Goal: Check status: Check status

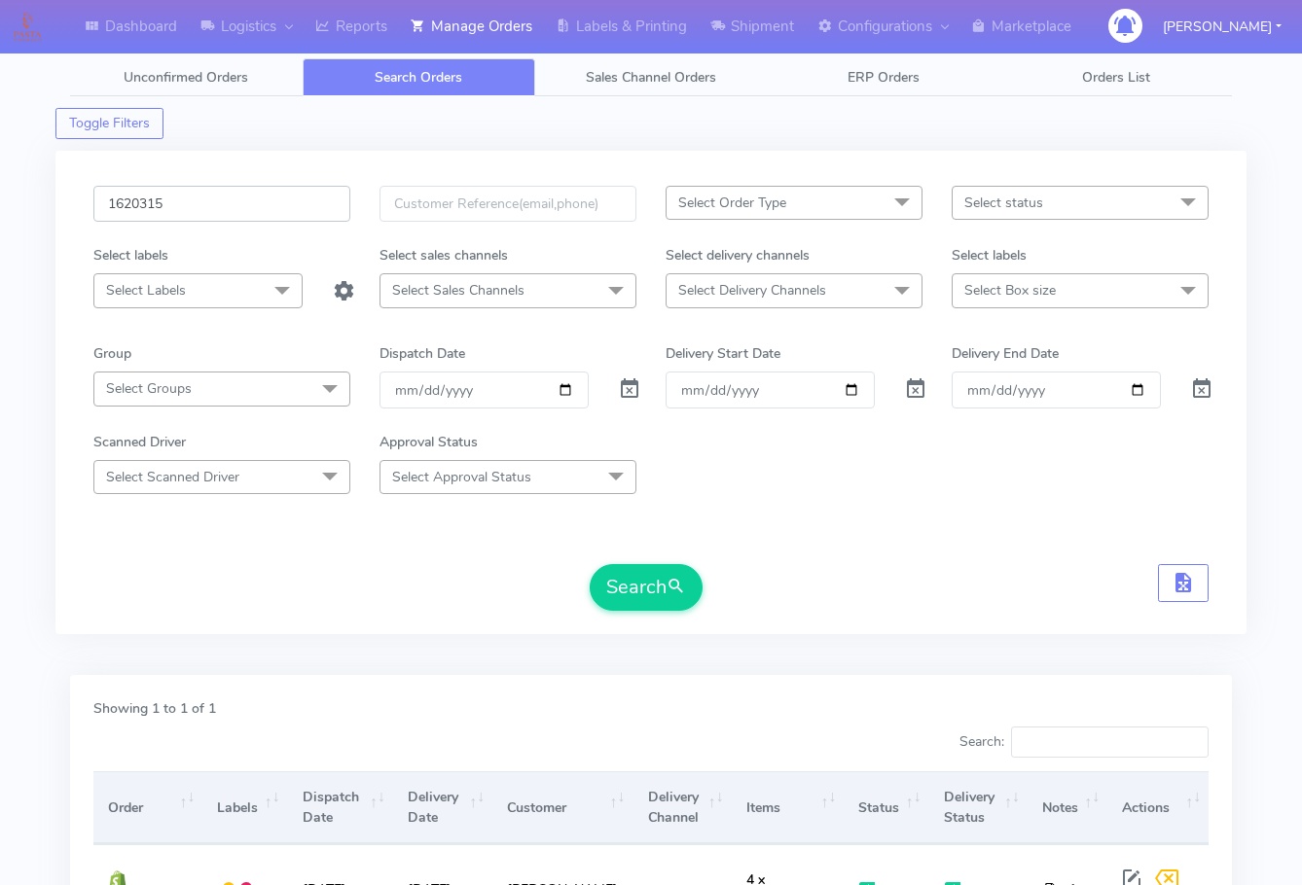
click at [218, 196] on input "1620315" at bounding box center [221, 204] width 257 height 36
paste input "18538"
drag, startPoint x: 654, startPoint y: 580, endPoint x: 694, endPoint y: 581, distance: 39.9
click at [655, 579] on button "Search" at bounding box center [645, 587] width 113 height 47
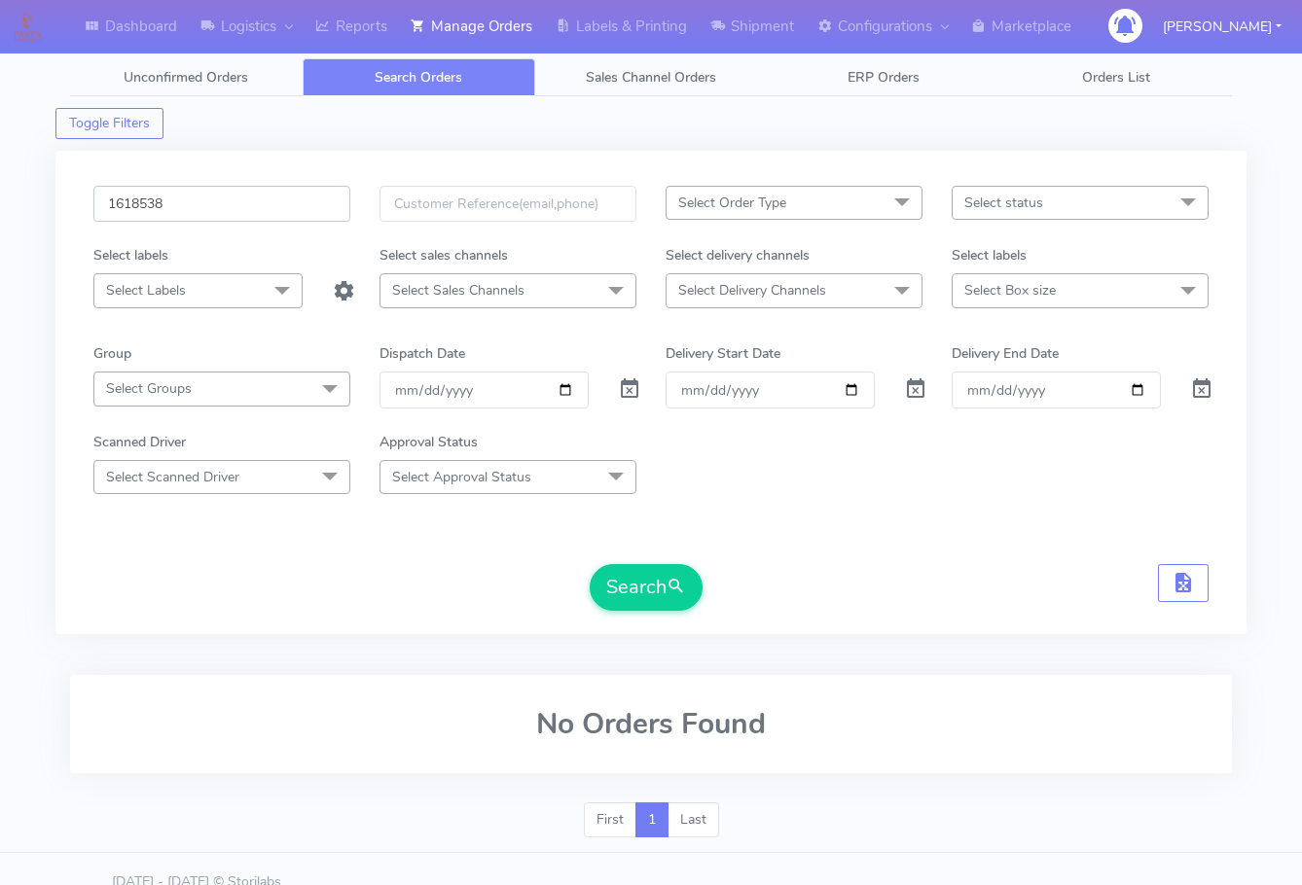
click at [213, 208] on input "1618538" at bounding box center [221, 204] width 257 height 36
click at [589, 564] on button "Search" at bounding box center [645, 587] width 113 height 47
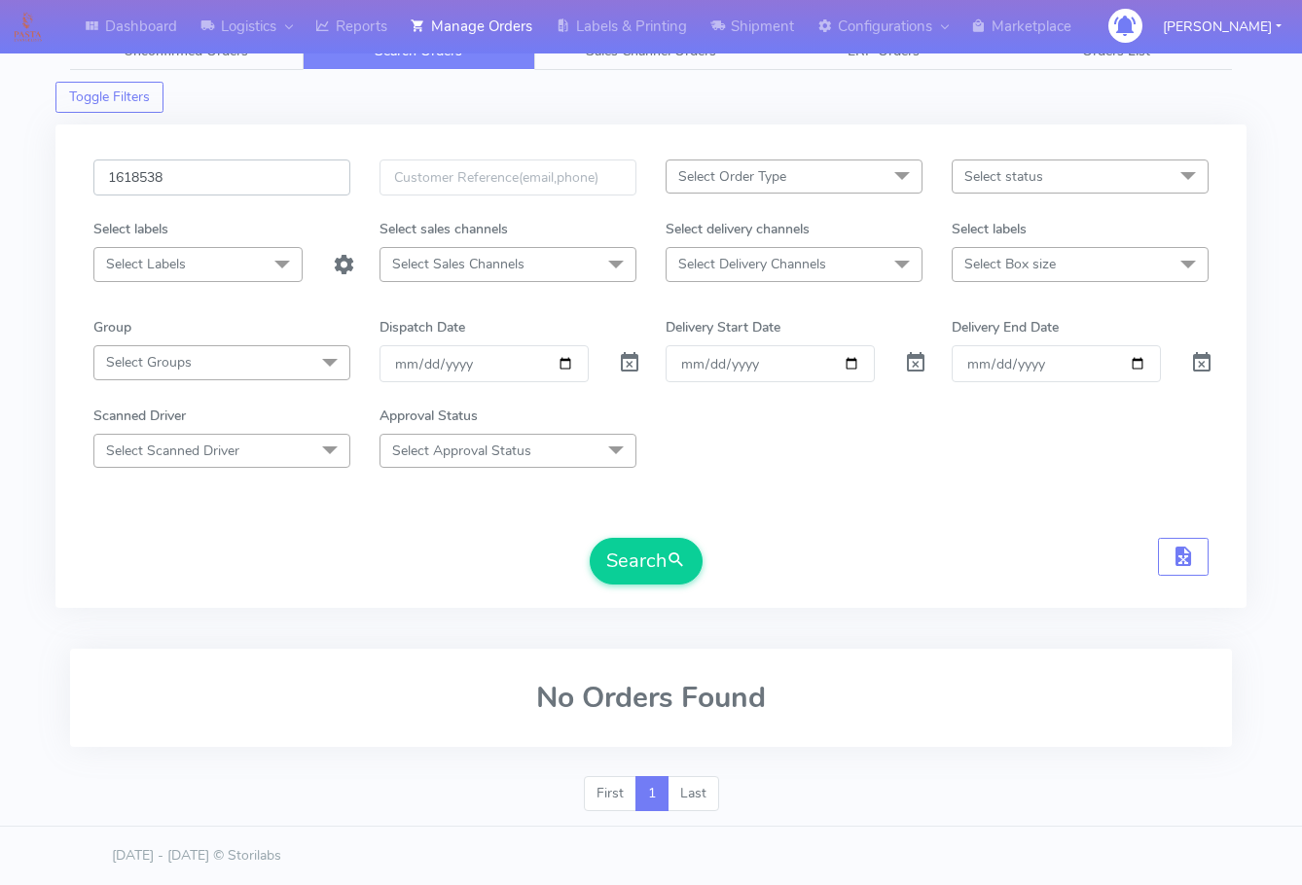
click at [219, 175] on input "1618538" at bounding box center [221, 178] width 257 height 36
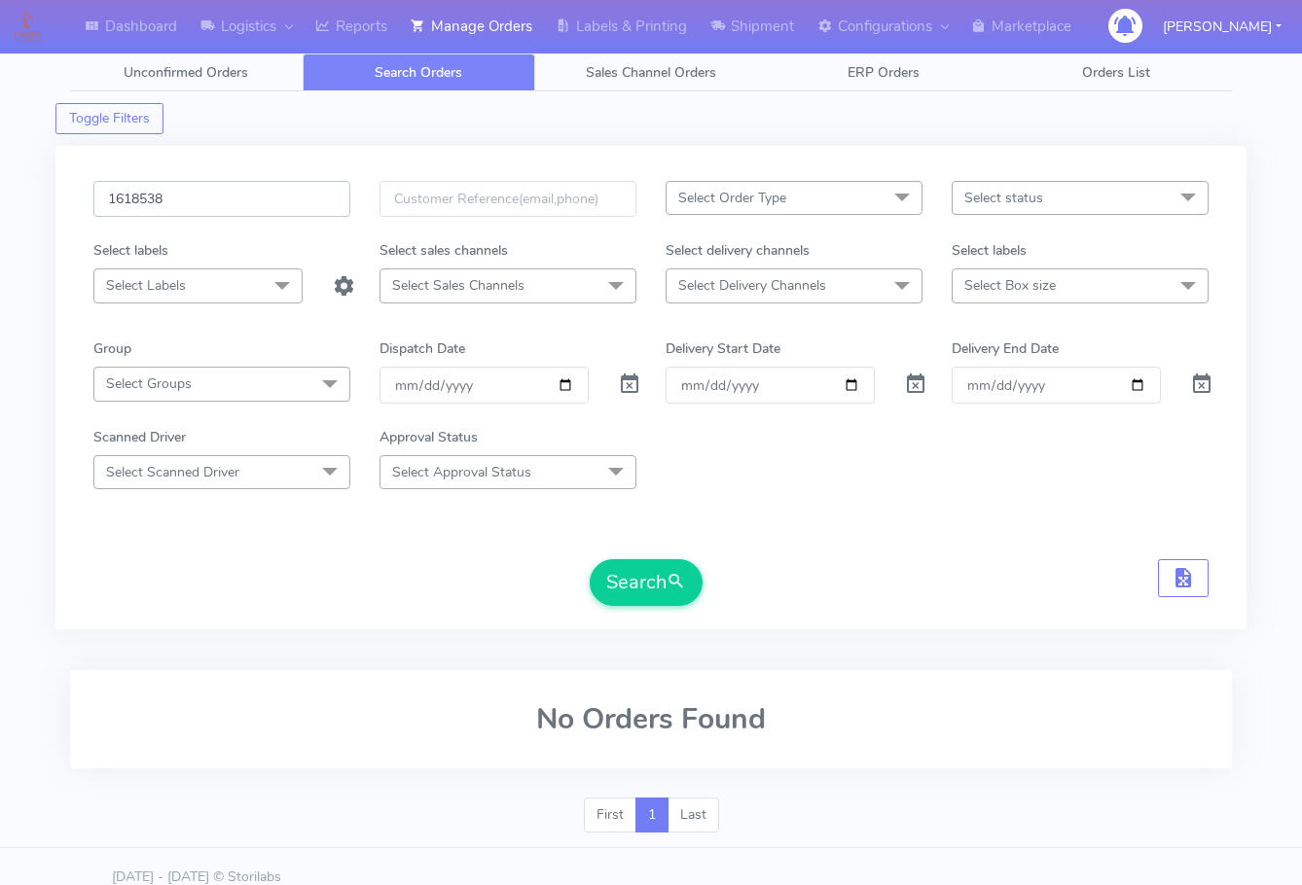
scroll to position [0, 0]
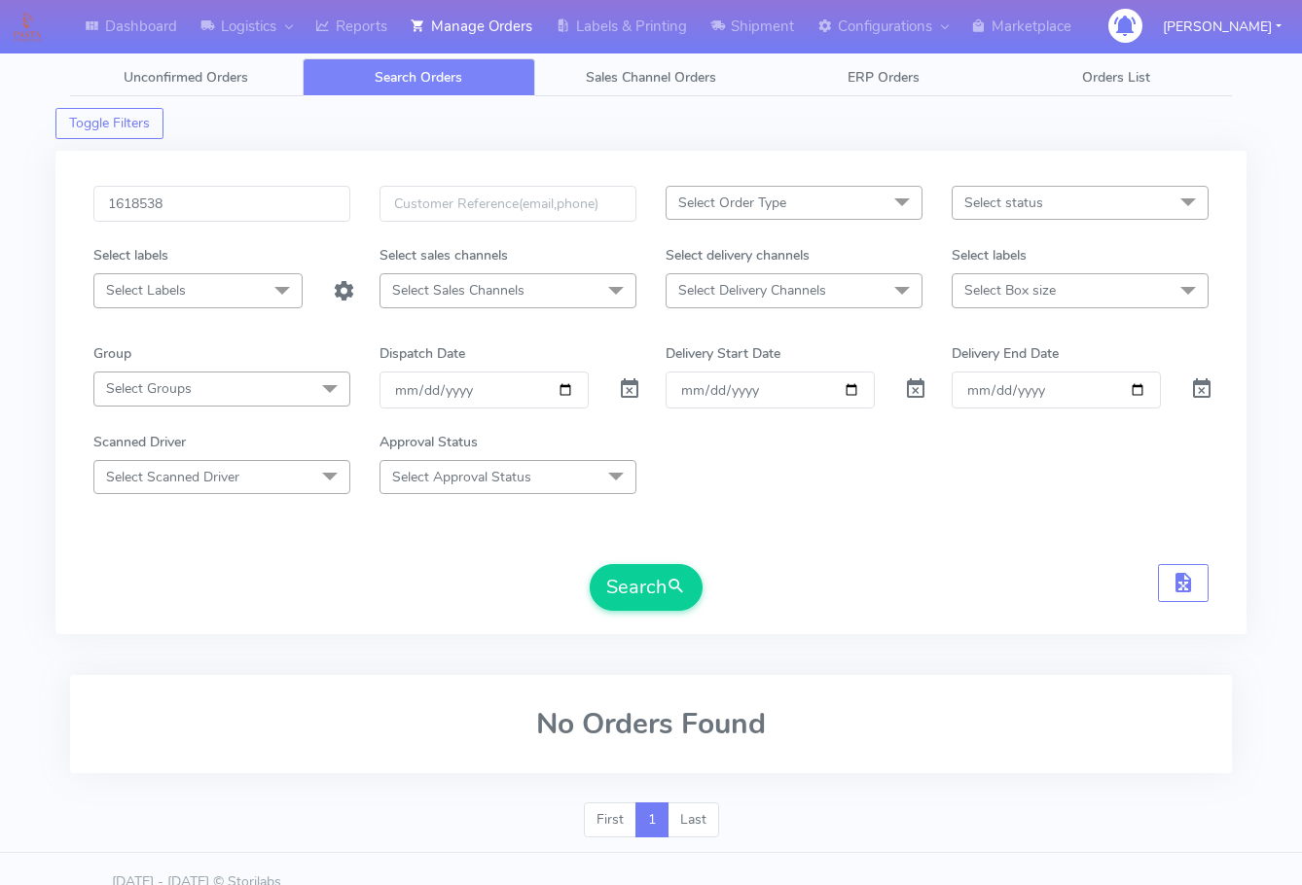
click at [452, 75] on span "Search Orders" at bounding box center [419, 77] width 88 height 18
click at [240, 209] on input "1618538" at bounding box center [221, 204] width 257 height 36
click at [634, 571] on button "Search" at bounding box center [645, 587] width 113 height 47
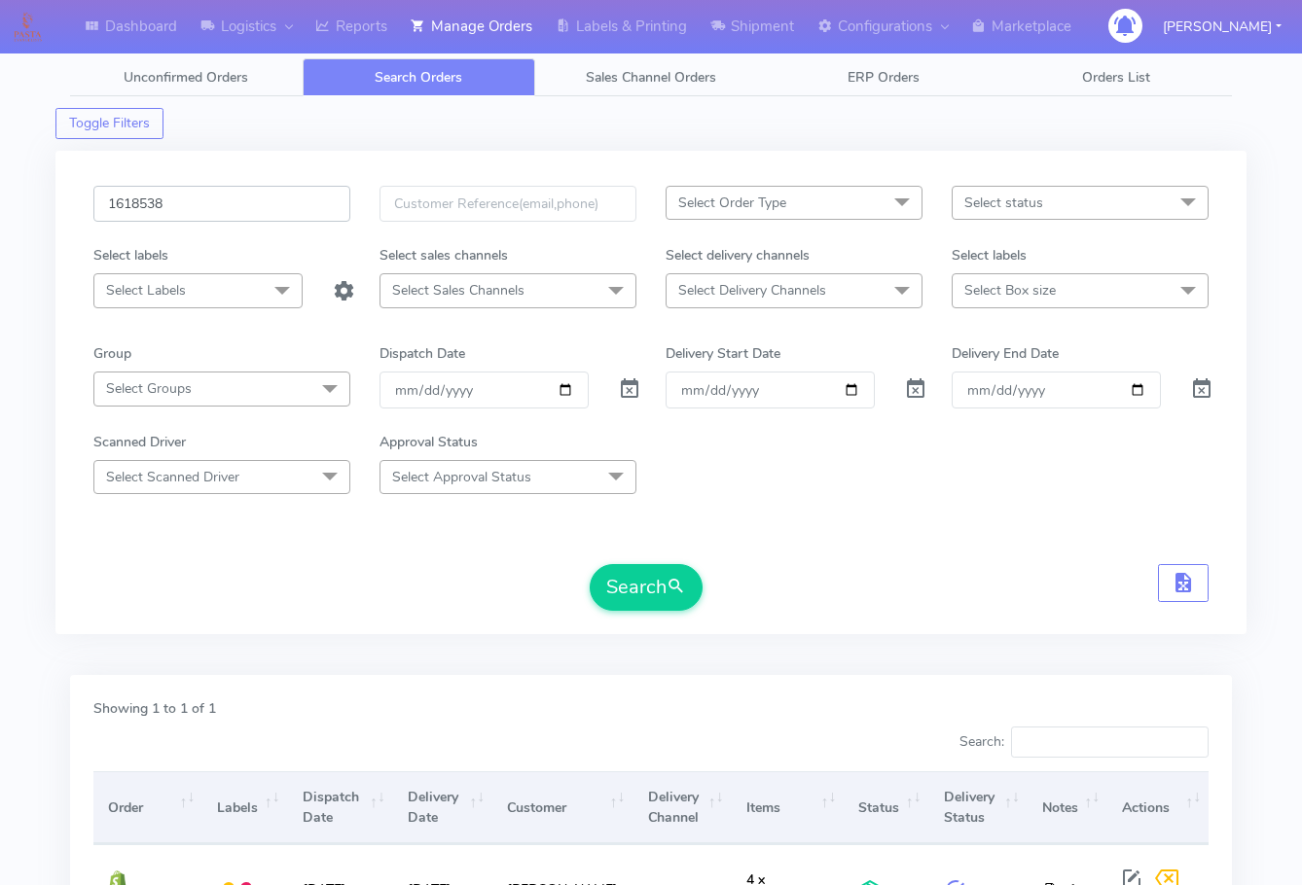
click at [245, 197] on input "1618538" at bounding box center [221, 204] width 257 height 36
paste input "994"
type input "1618994"
click at [648, 577] on button "Search" at bounding box center [645, 587] width 113 height 47
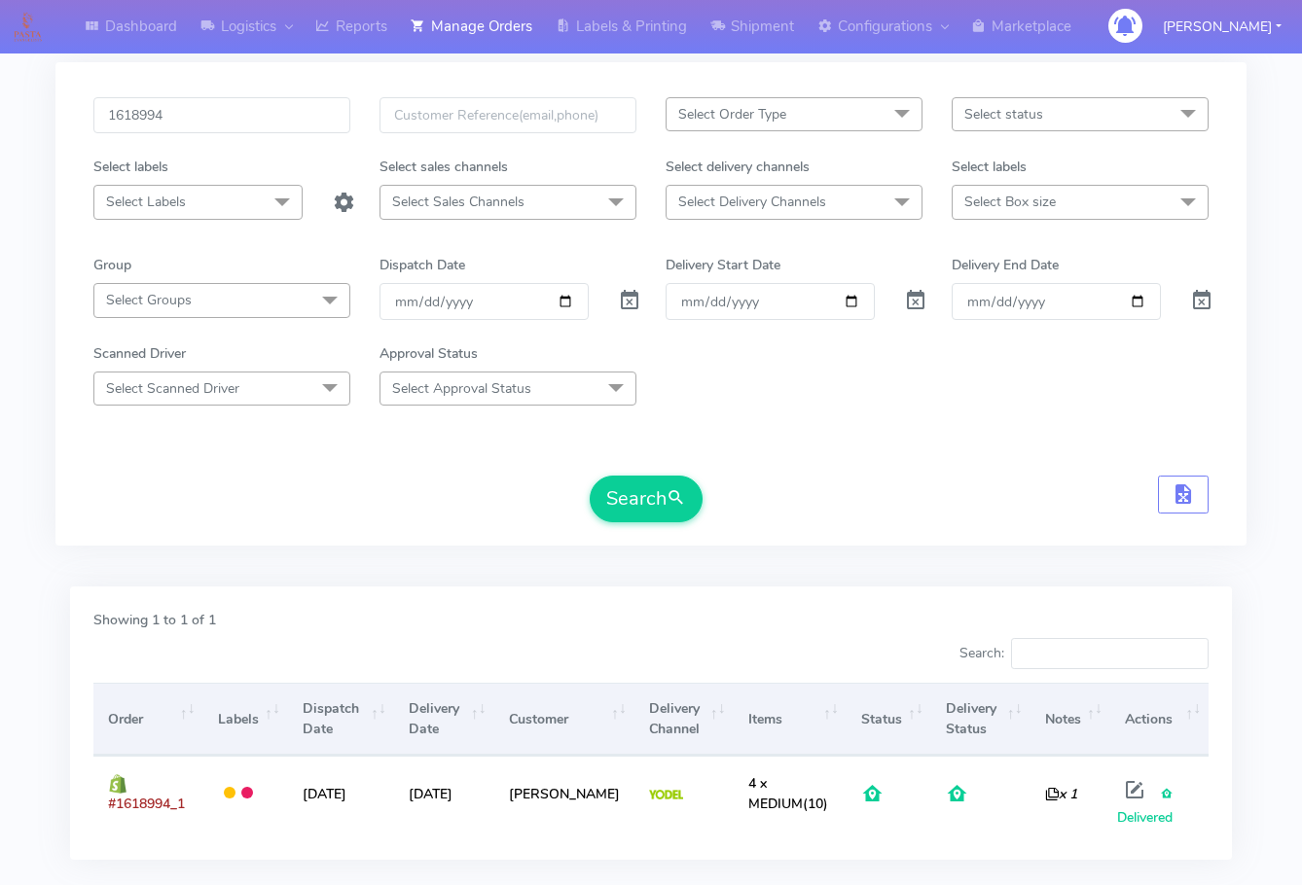
scroll to position [200, 0]
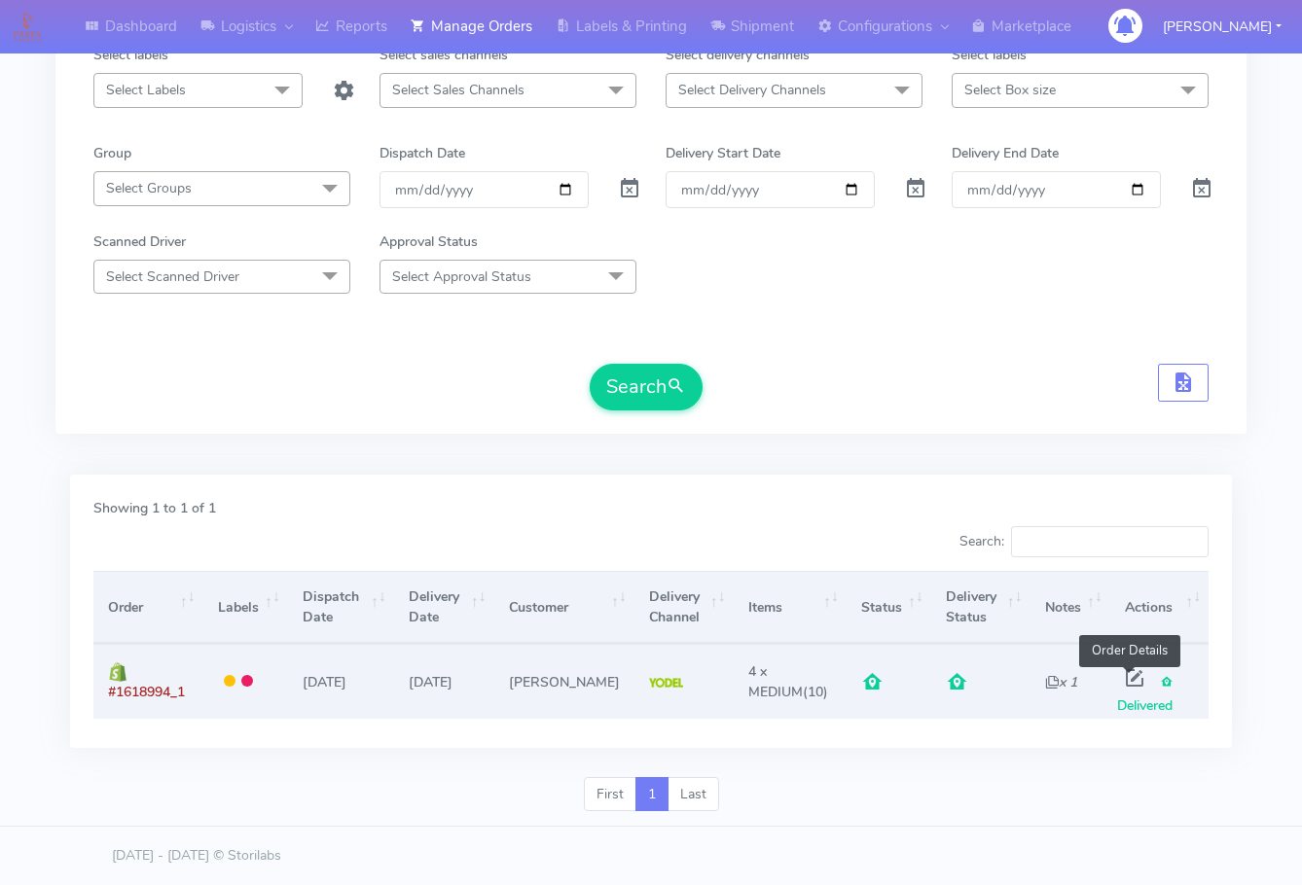
click at [1126, 677] on span at bounding box center [1134, 682] width 35 height 18
select select "5"
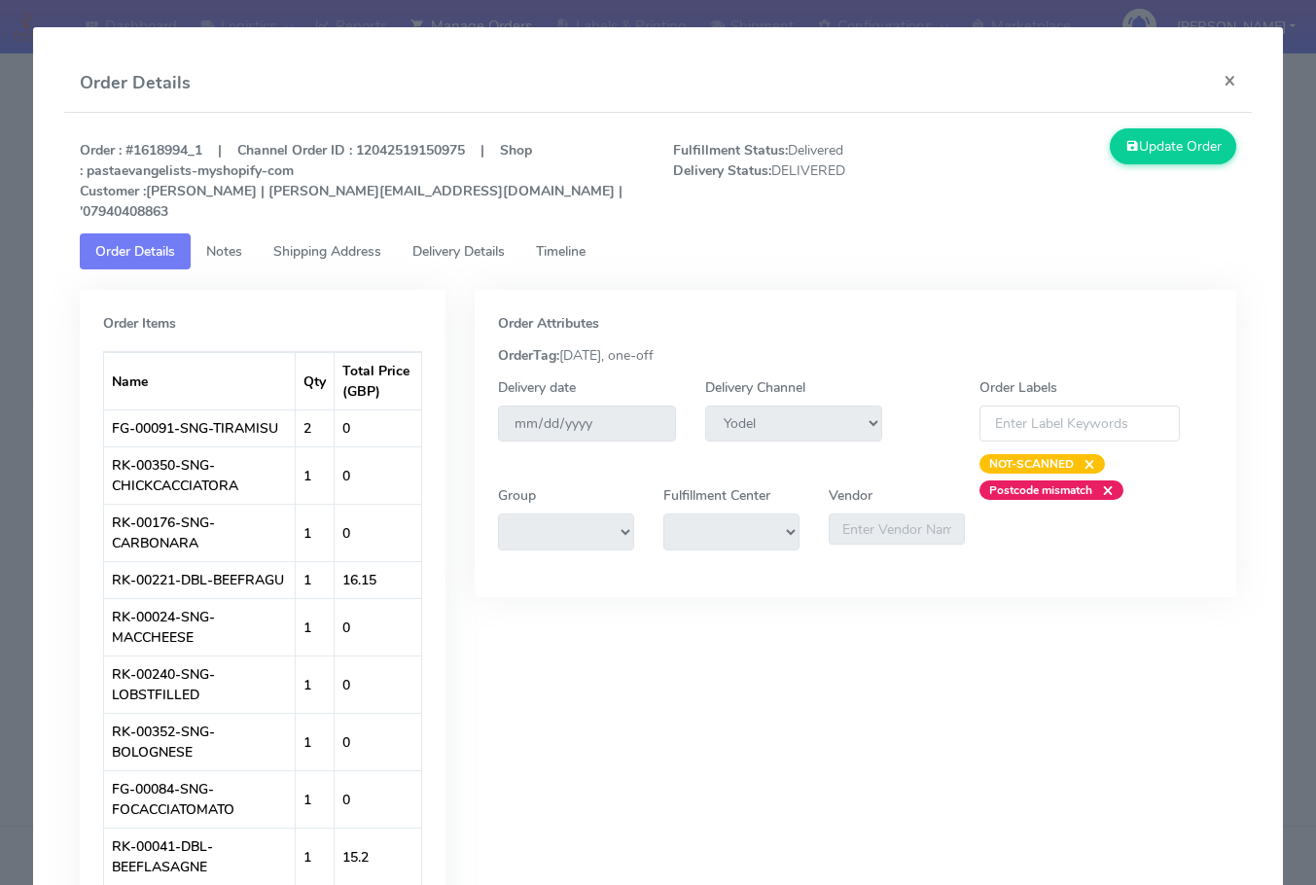
drag, startPoint x: 221, startPoint y: 229, endPoint x: 327, endPoint y: 232, distance: 106.1
click at [223, 242] on span "Notes" at bounding box center [224, 251] width 36 height 18
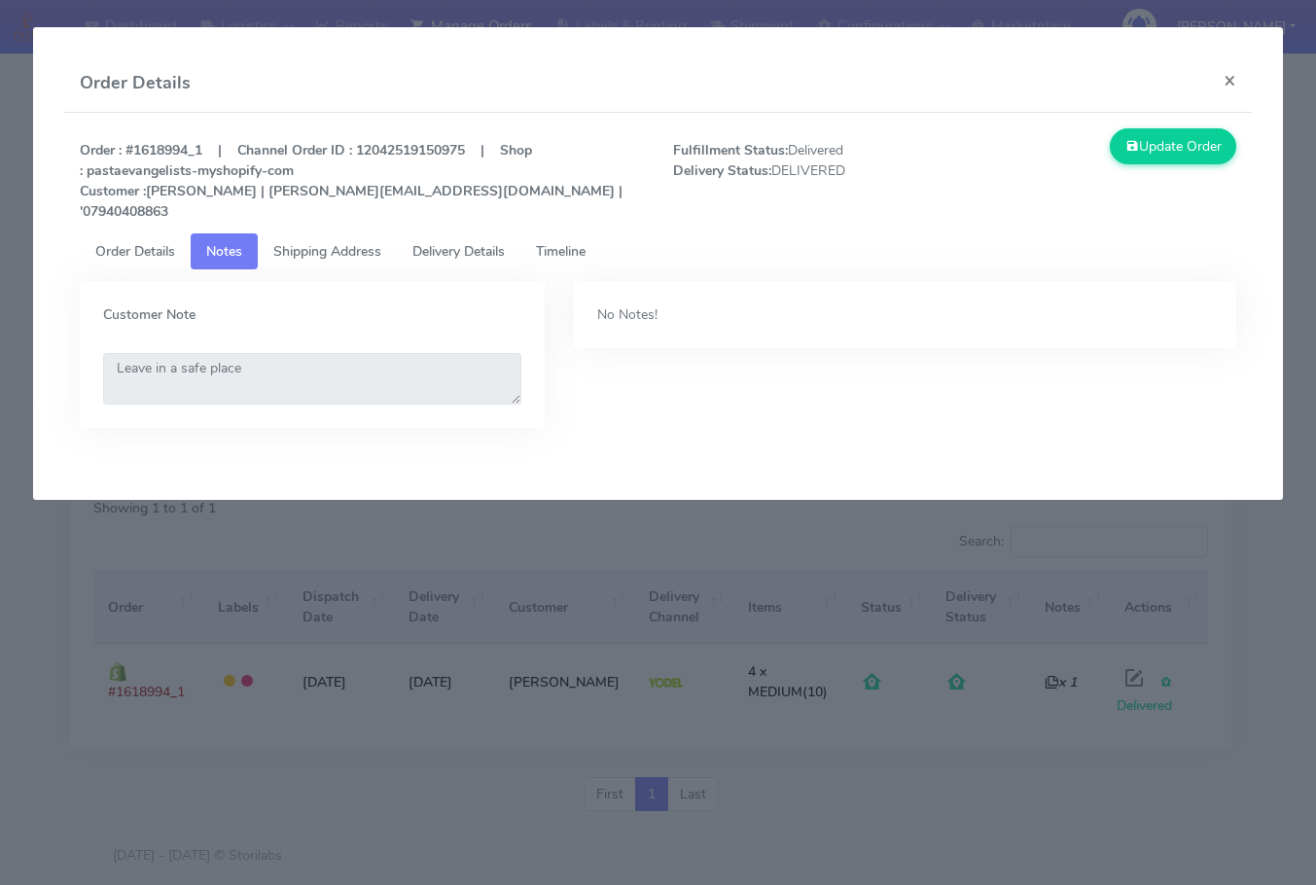
click at [330, 242] on span "Shipping Address" at bounding box center [327, 251] width 108 height 18
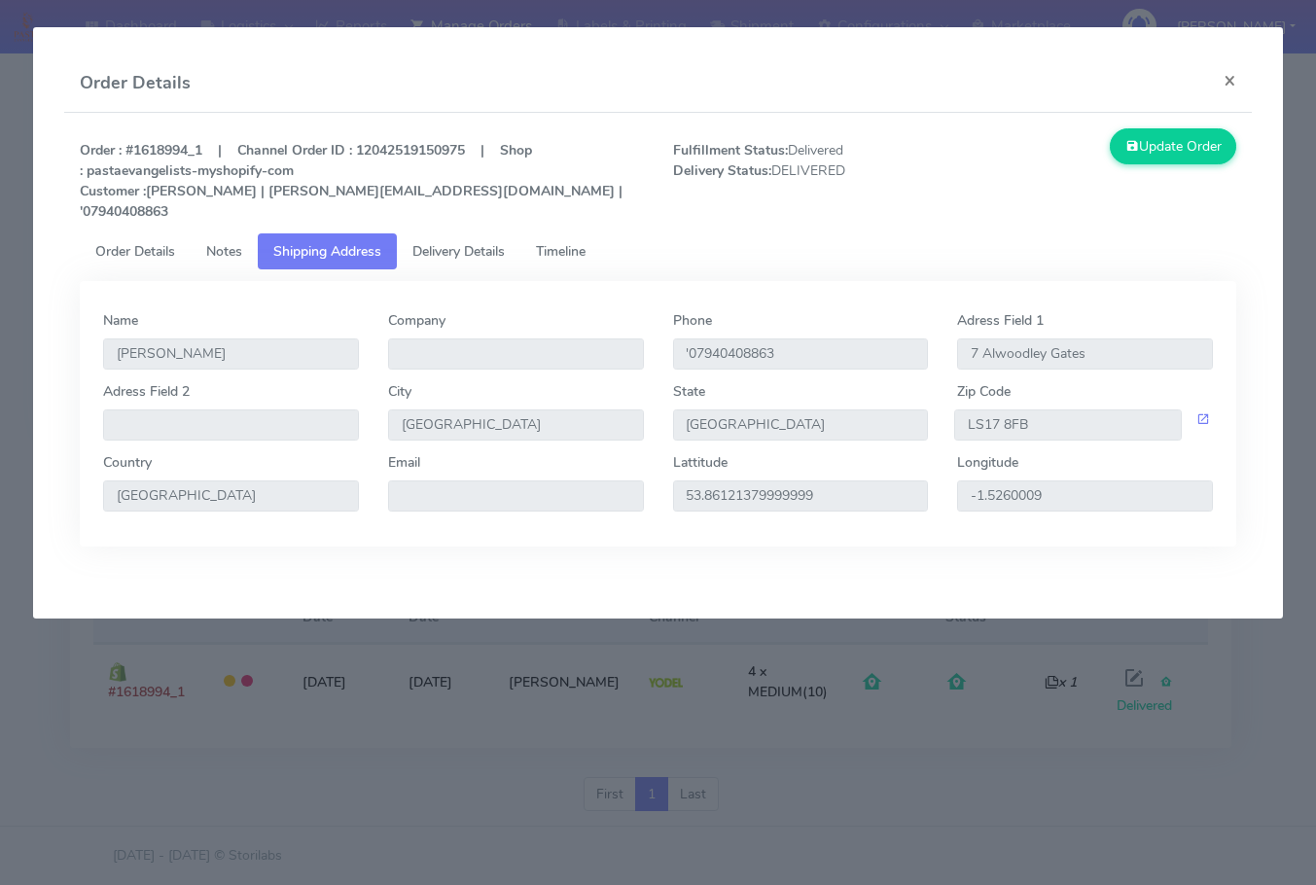
click at [453, 242] on span "Delivery Details" at bounding box center [458, 251] width 92 height 18
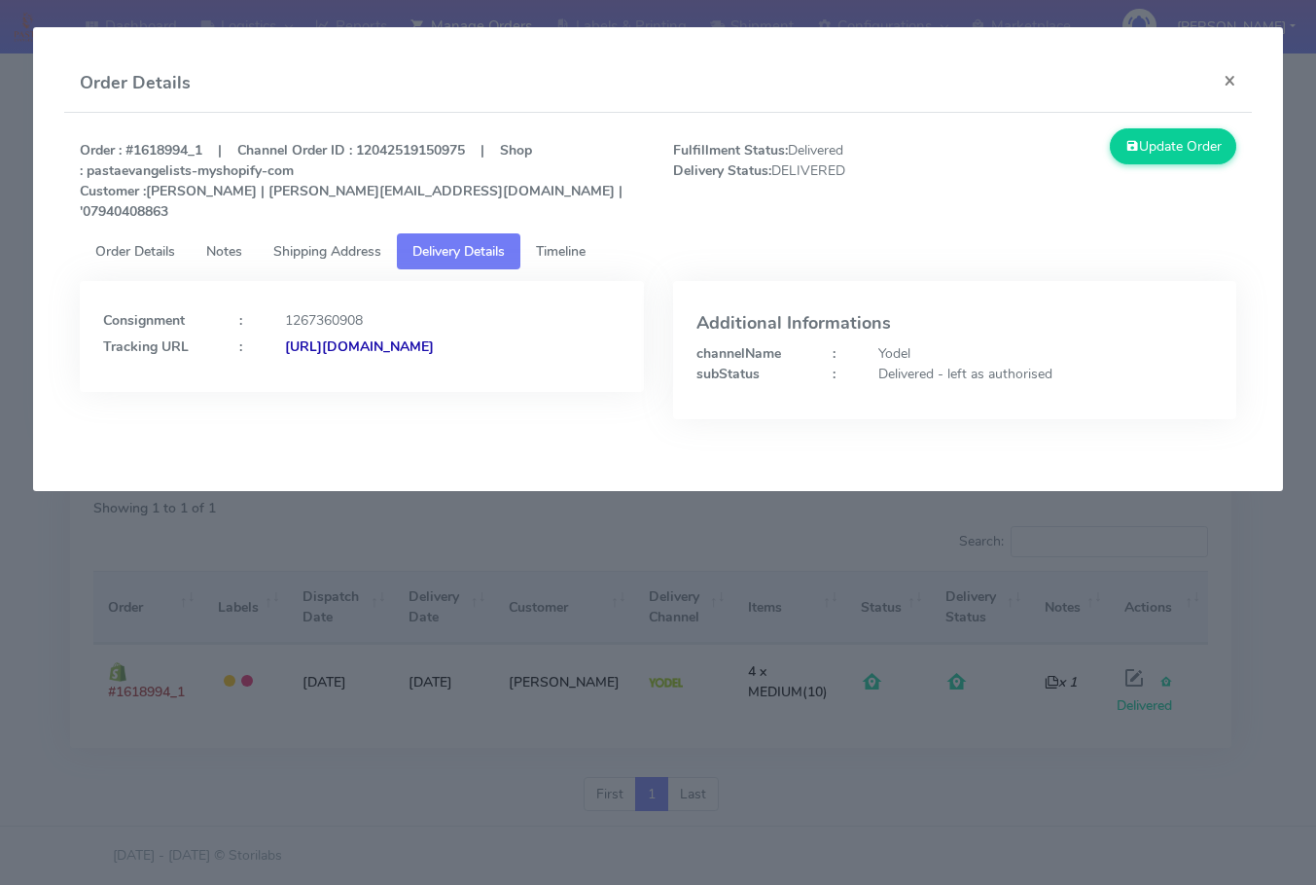
click at [346, 242] on span "Shipping Address" at bounding box center [327, 251] width 108 height 18
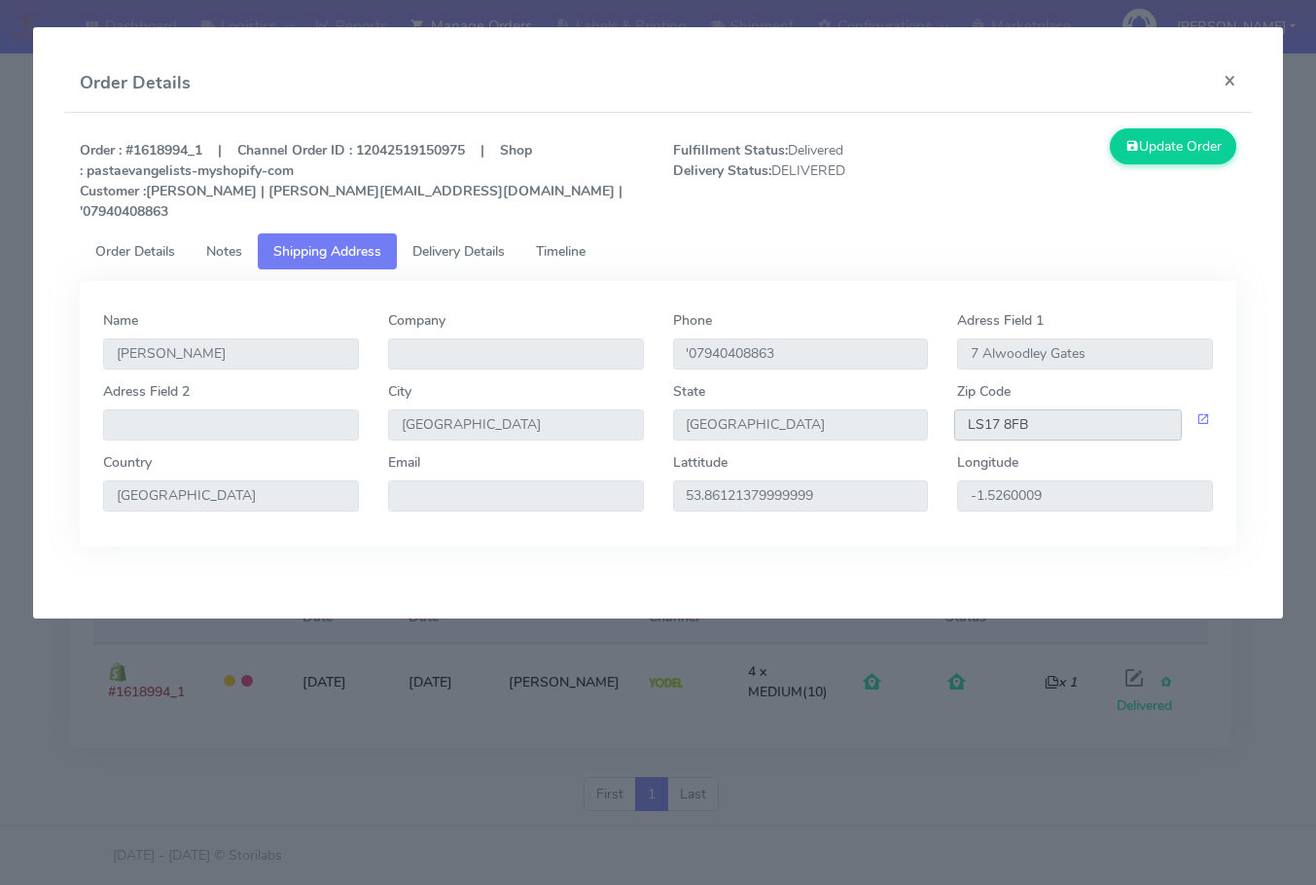
drag, startPoint x: 1048, startPoint y: 403, endPoint x: 794, endPoint y: 402, distance: 253.9
click at [794, 402] on div "Adress Field [STREET_ADDRESS]" at bounding box center [658, 416] width 1139 height 71
click at [422, 242] on span "Delivery Details" at bounding box center [458, 251] width 92 height 18
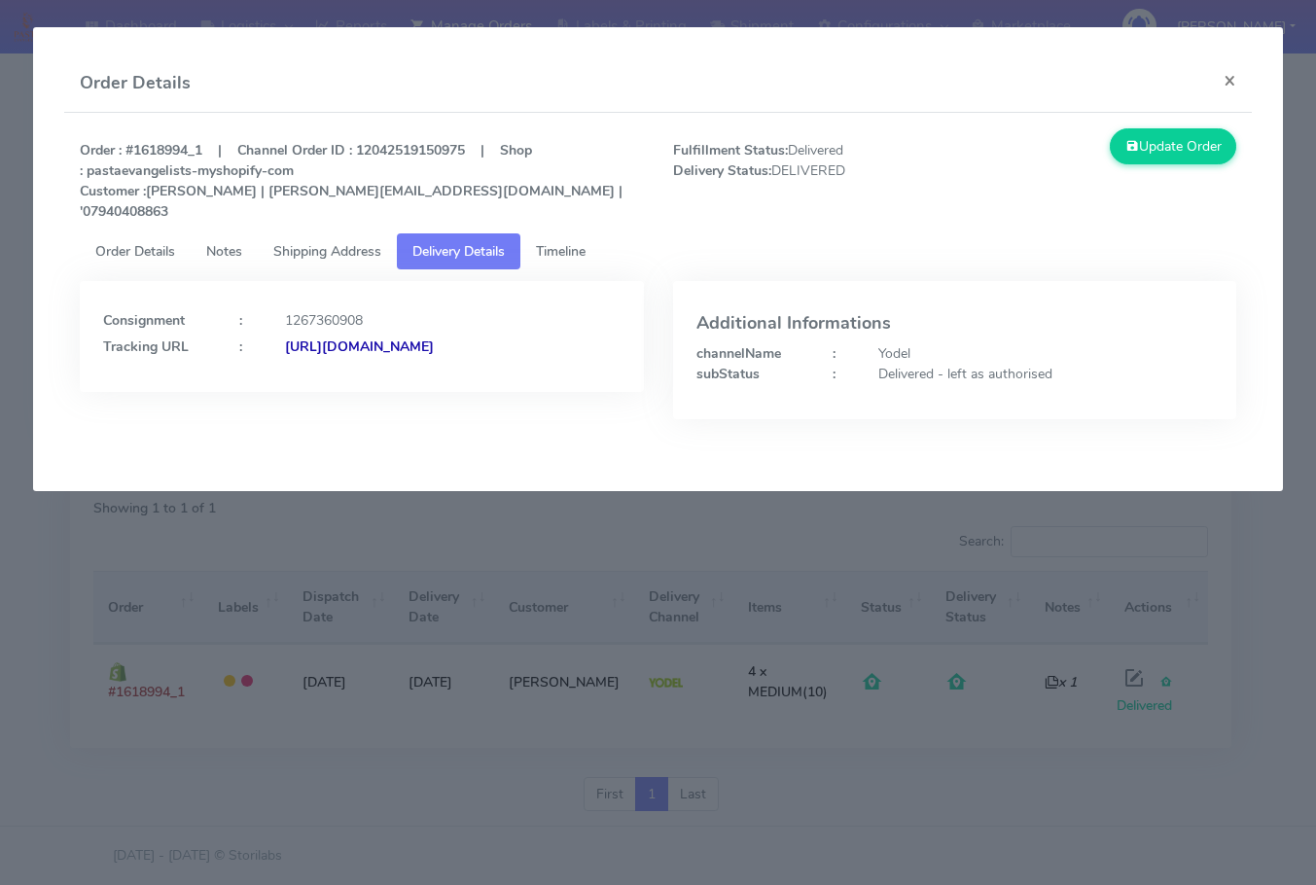
click at [314, 344] on strong "[URL][DOMAIN_NAME]" at bounding box center [359, 347] width 149 height 18
drag, startPoint x: 1234, startPoint y: 76, endPoint x: 886, endPoint y: 301, distance: 414.4
click at [1234, 76] on button "×" at bounding box center [1230, 80] width 44 height 52
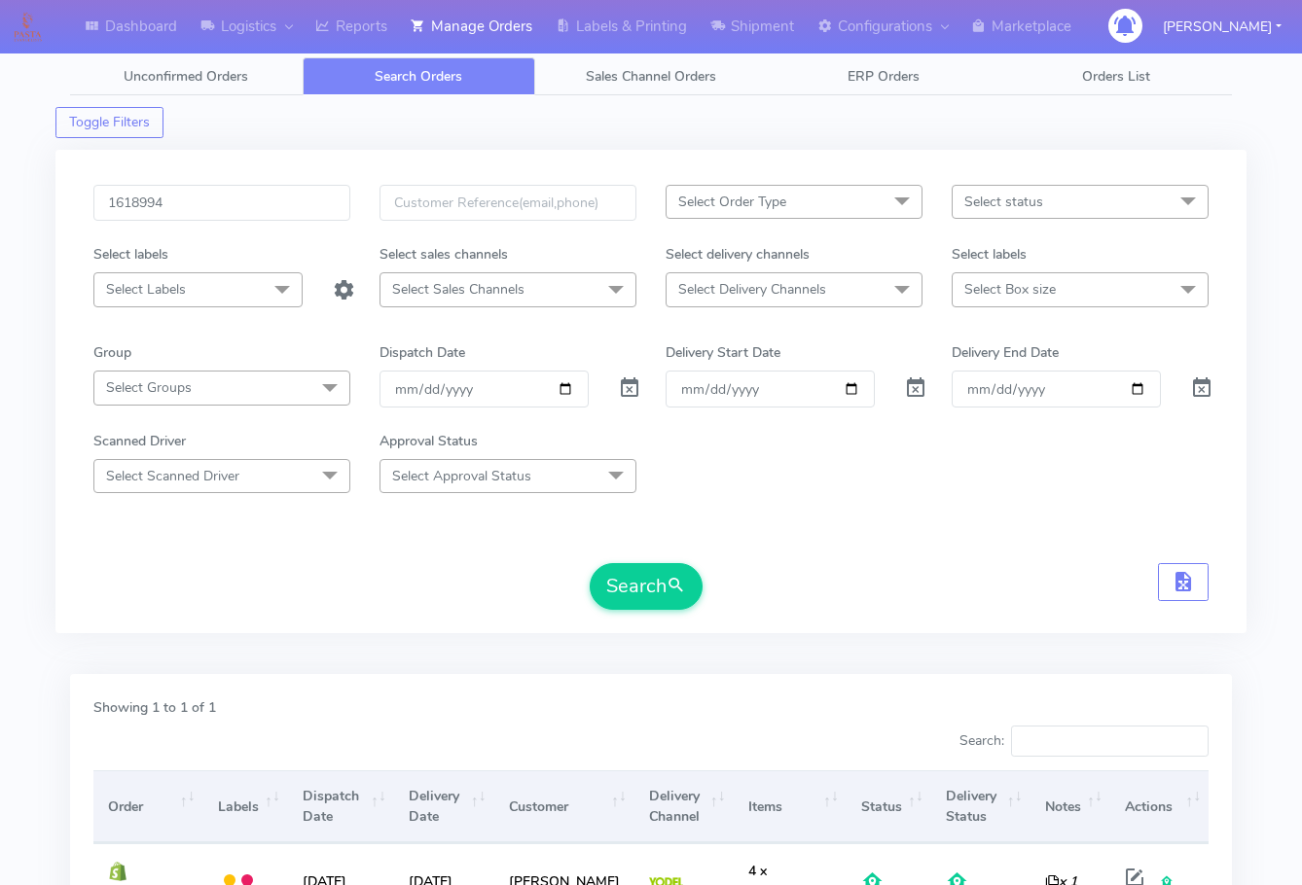
scroll to position [0, 0]
click at [220, 211] on input "1618994" at bounding box center [221, 204] width 257 height 36
paste input "6738"
type input "1616738"
click at [622, 586] on button "Search" at bounding box center [645, 587] width 113 height 47
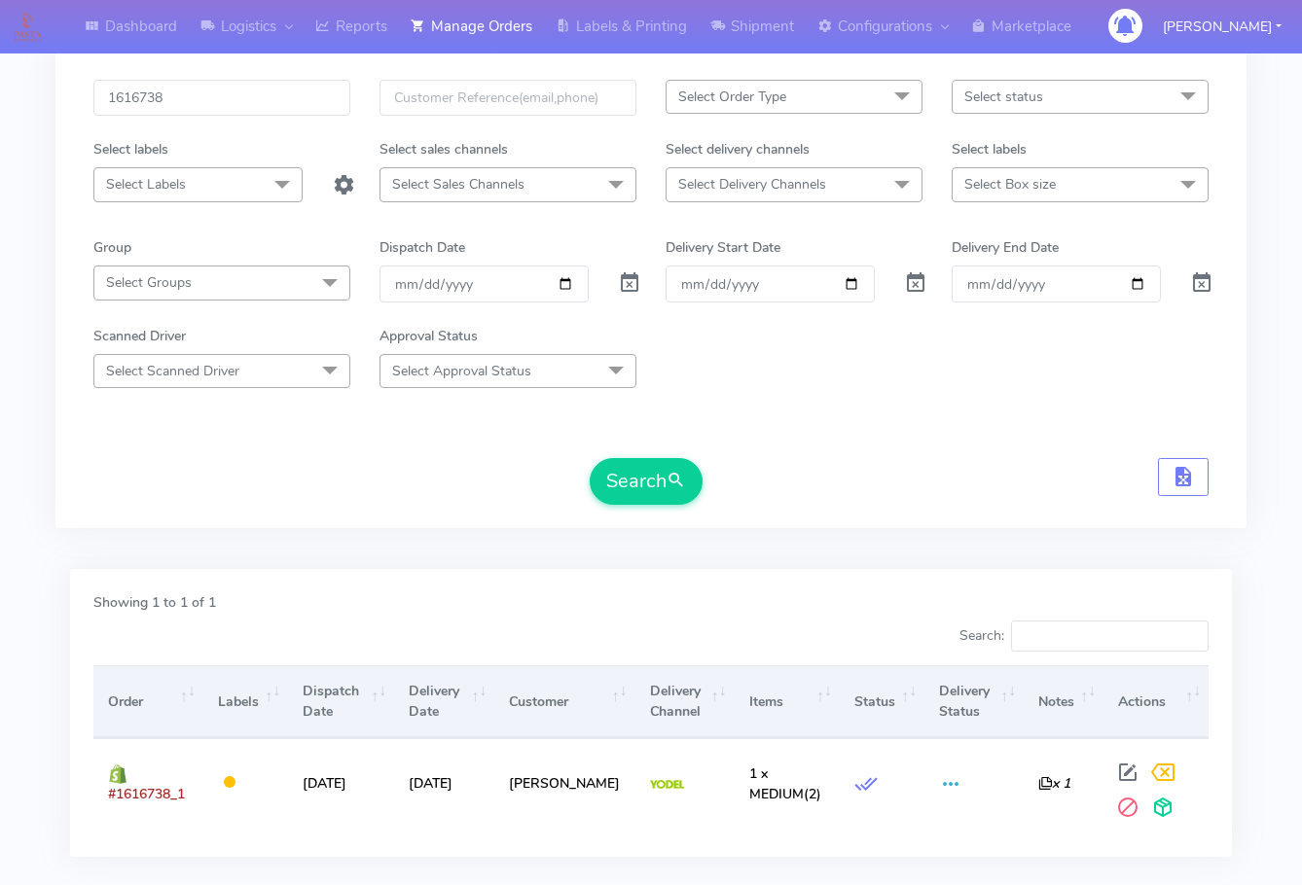
scroll to position [215, 0]
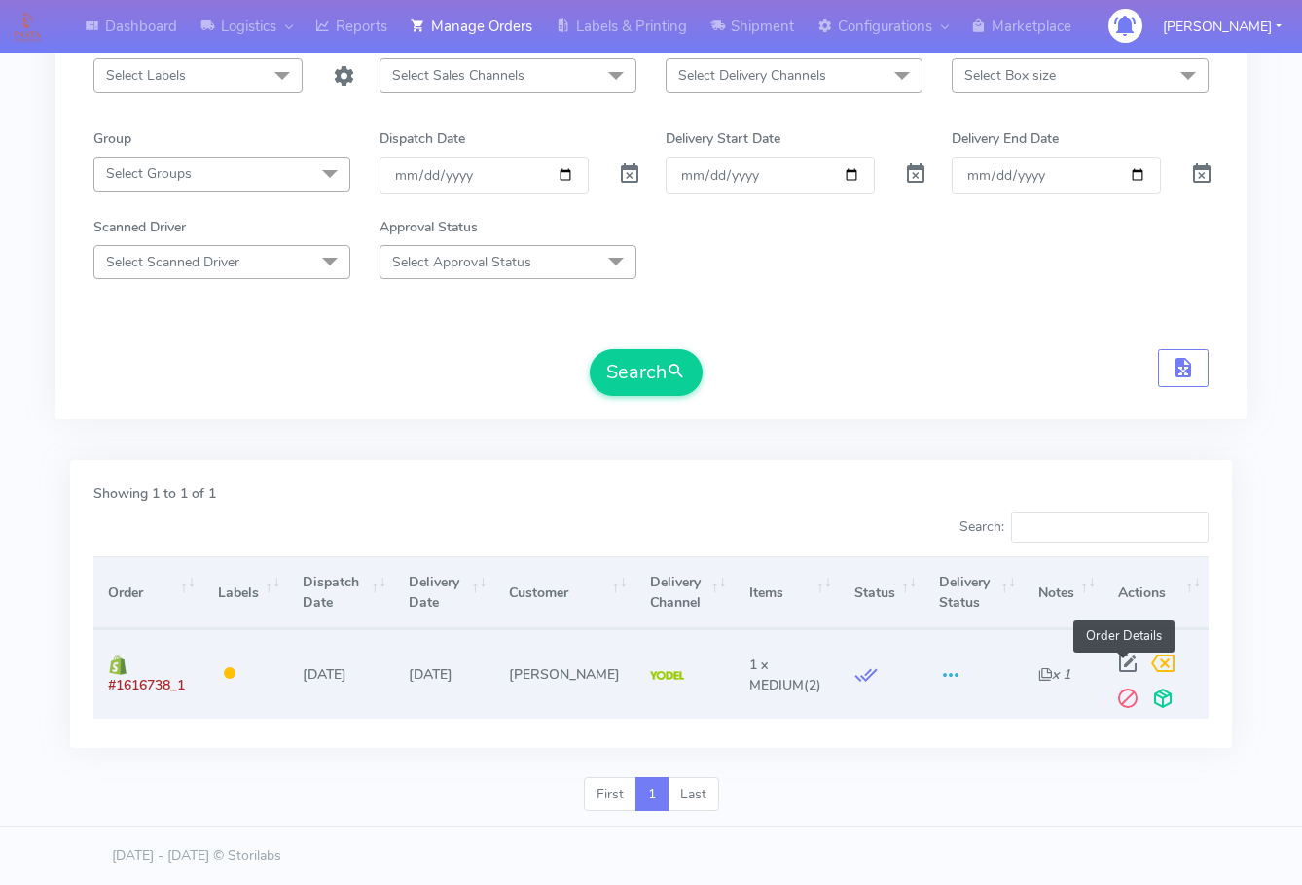
click at [1127, 667] on span at bounding box center [1127, 668] width 35 height 18
select select "5"
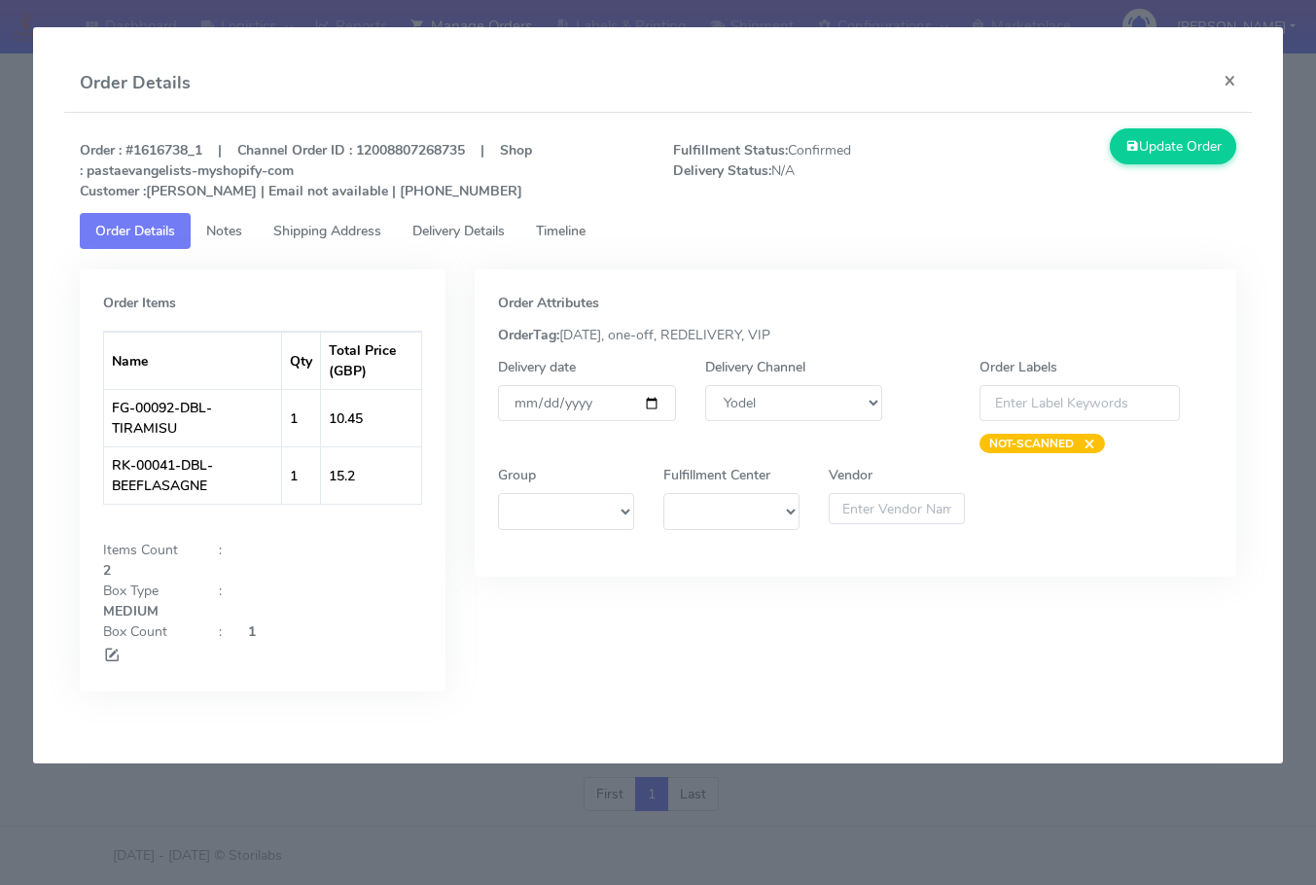
click at [314, 231] on span "Shipping Address" at bounding box center [327, 231] width 108 height 18
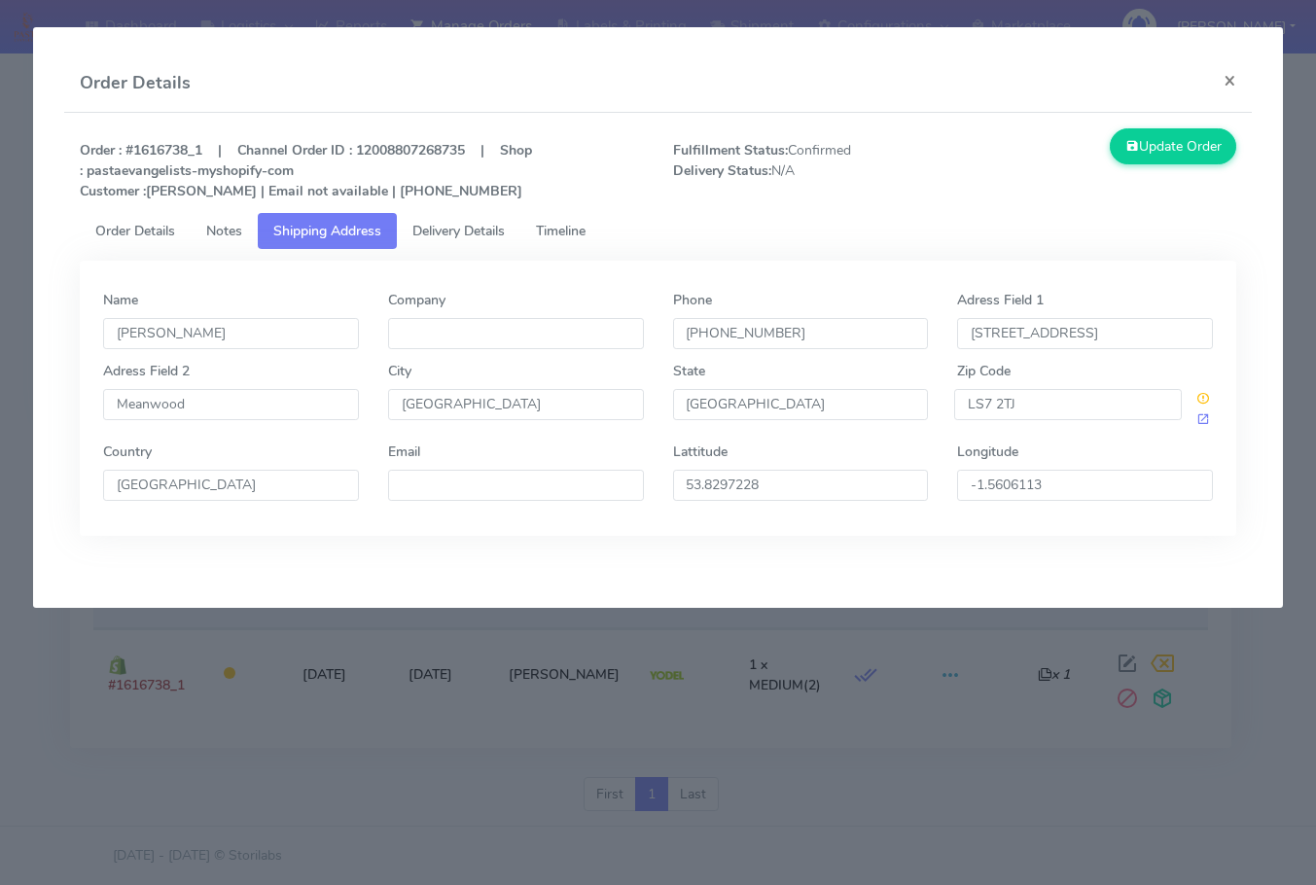
click at [444, 228] on span "Delivery Details" at bounding box center [458, 231] width 92 height 18
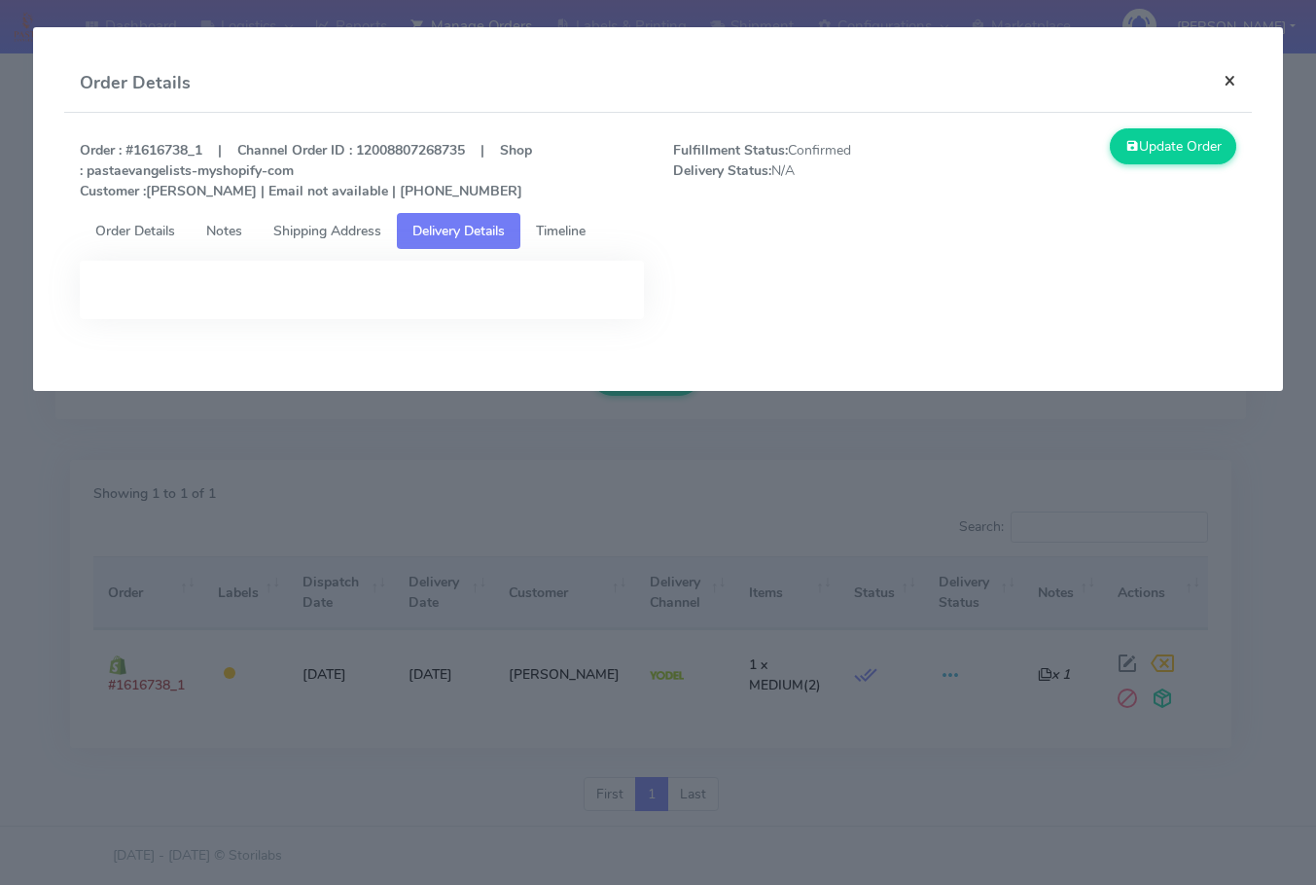
click at [1241, 68] on button "×" at bounding box center [1230, 80] width 44 height 52
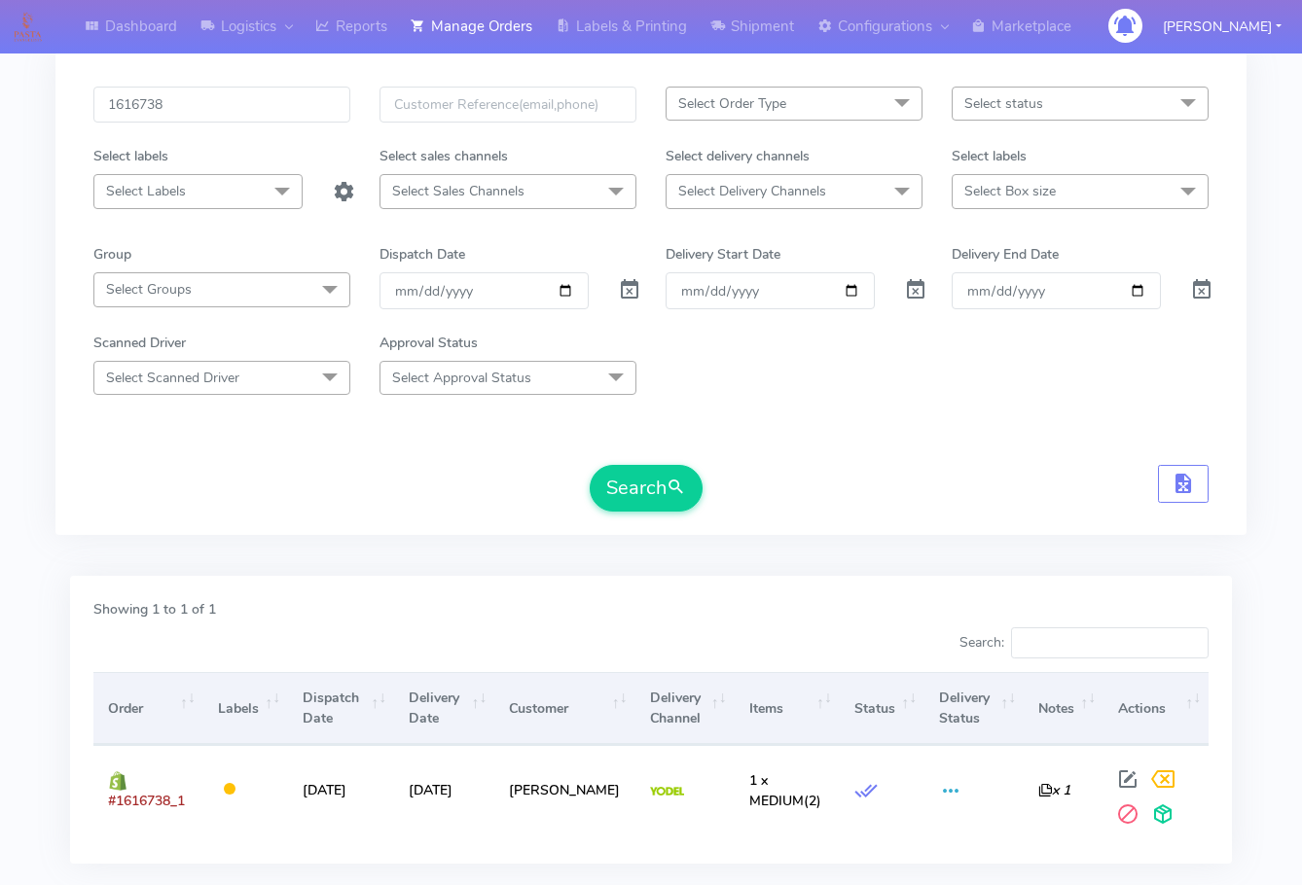
scroll to position [0, 0]
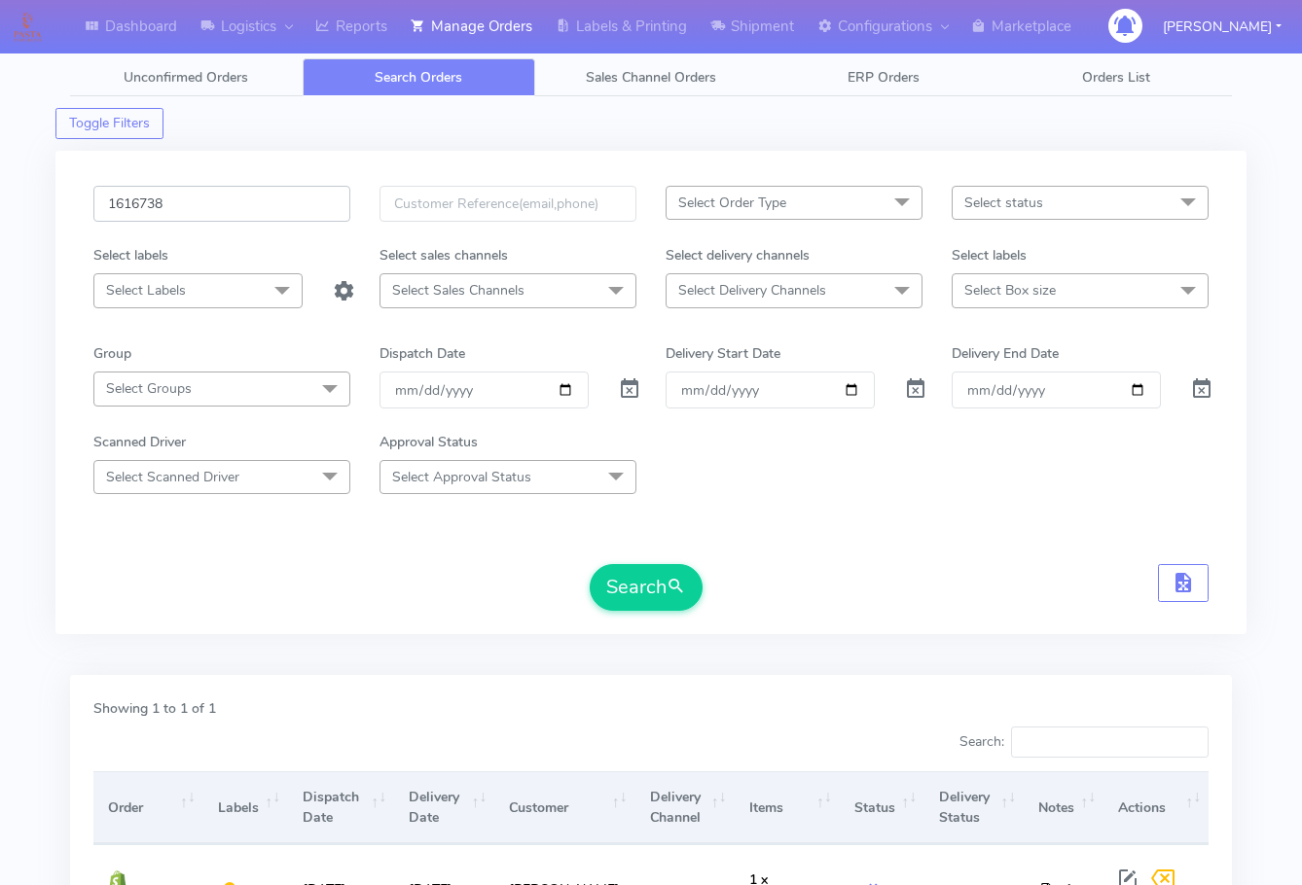
click at [255, 209] on input "1616738" at bounding box center [221, 204] width 257 height 36
paste input "8958"
type input "1618958"
click at [641, 582] on button "Search" at bounding box center [645, 587] width 113 height 47
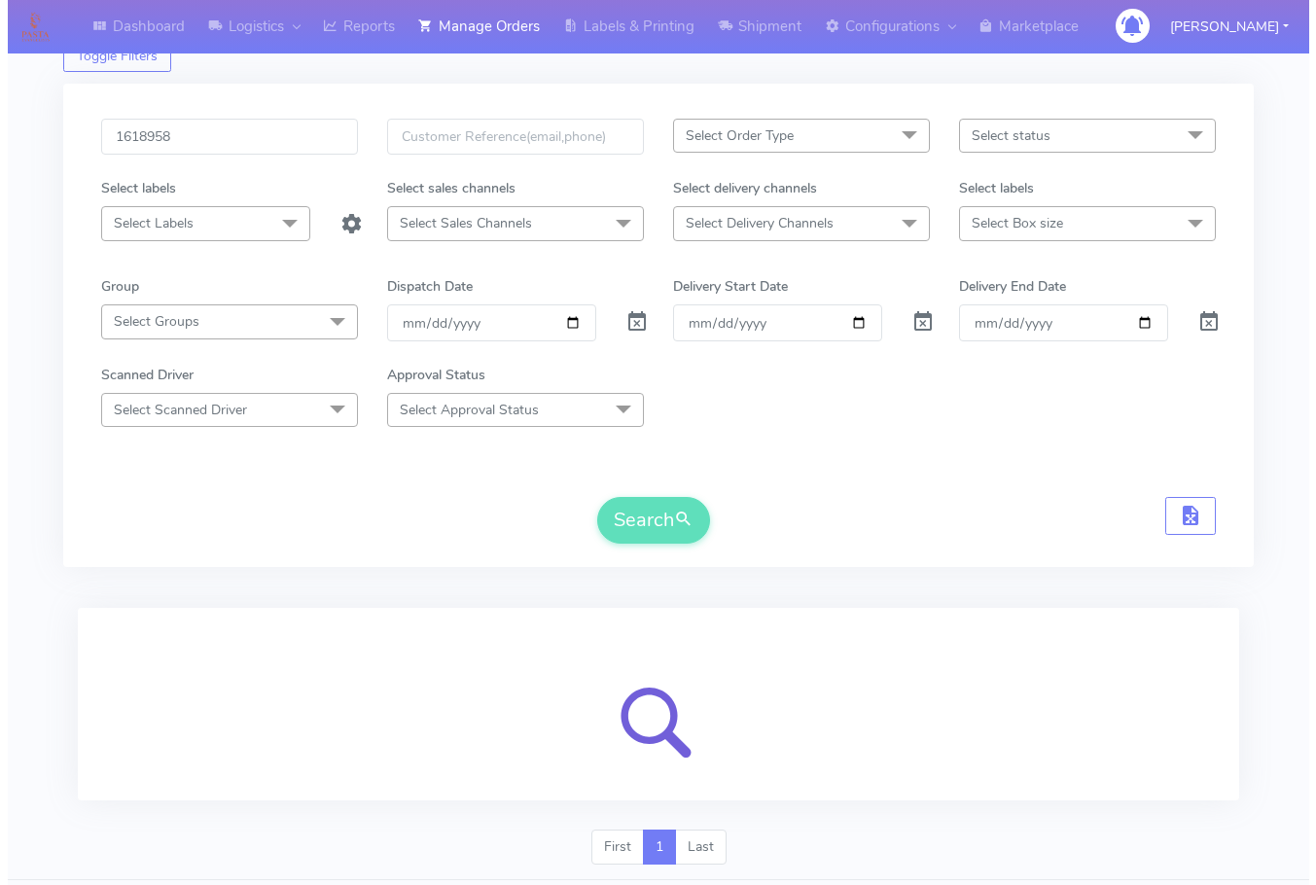
scroll to position [121, 0]
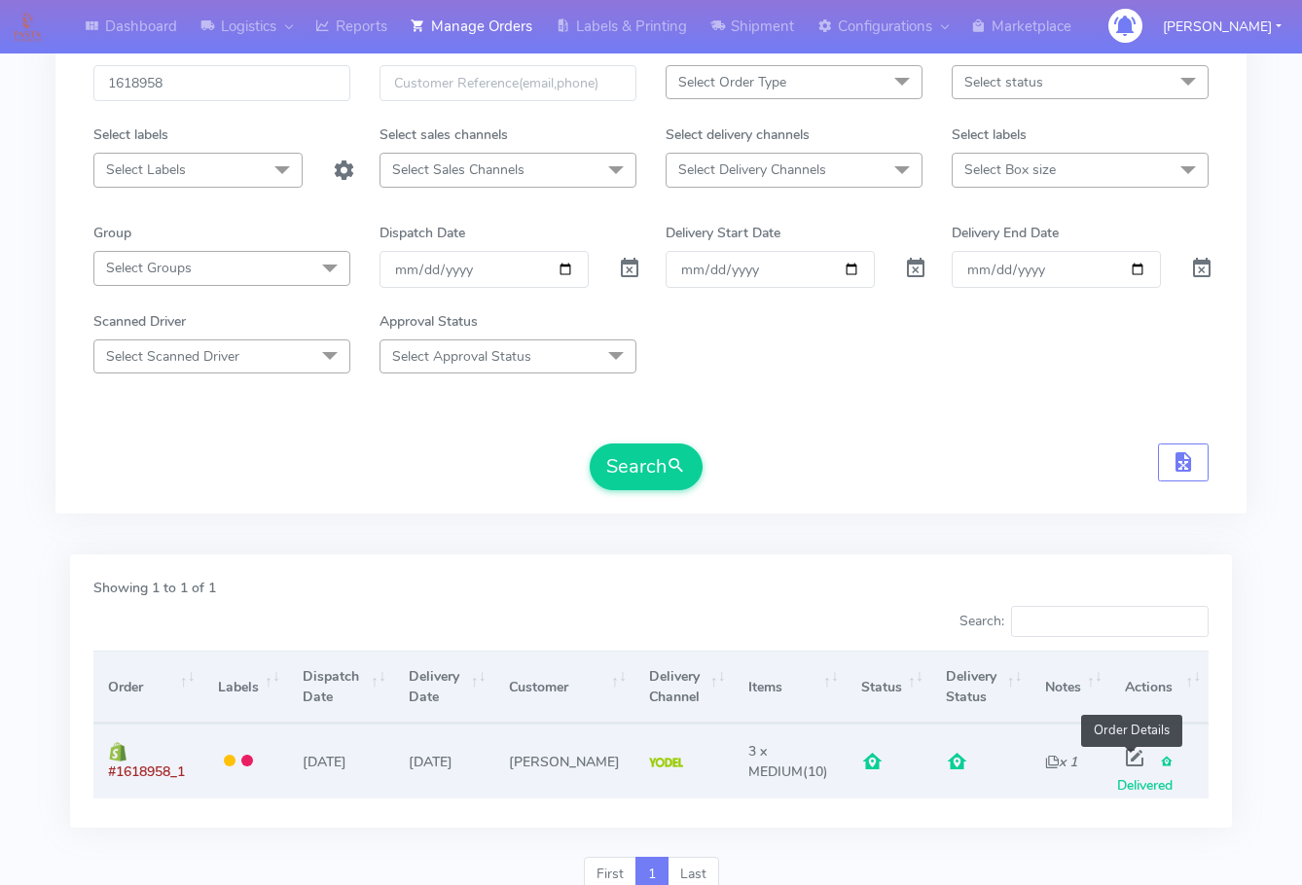
click at [1129, 759] on span at bounding box center [1134, 762] width 35 height 18
select select "5"
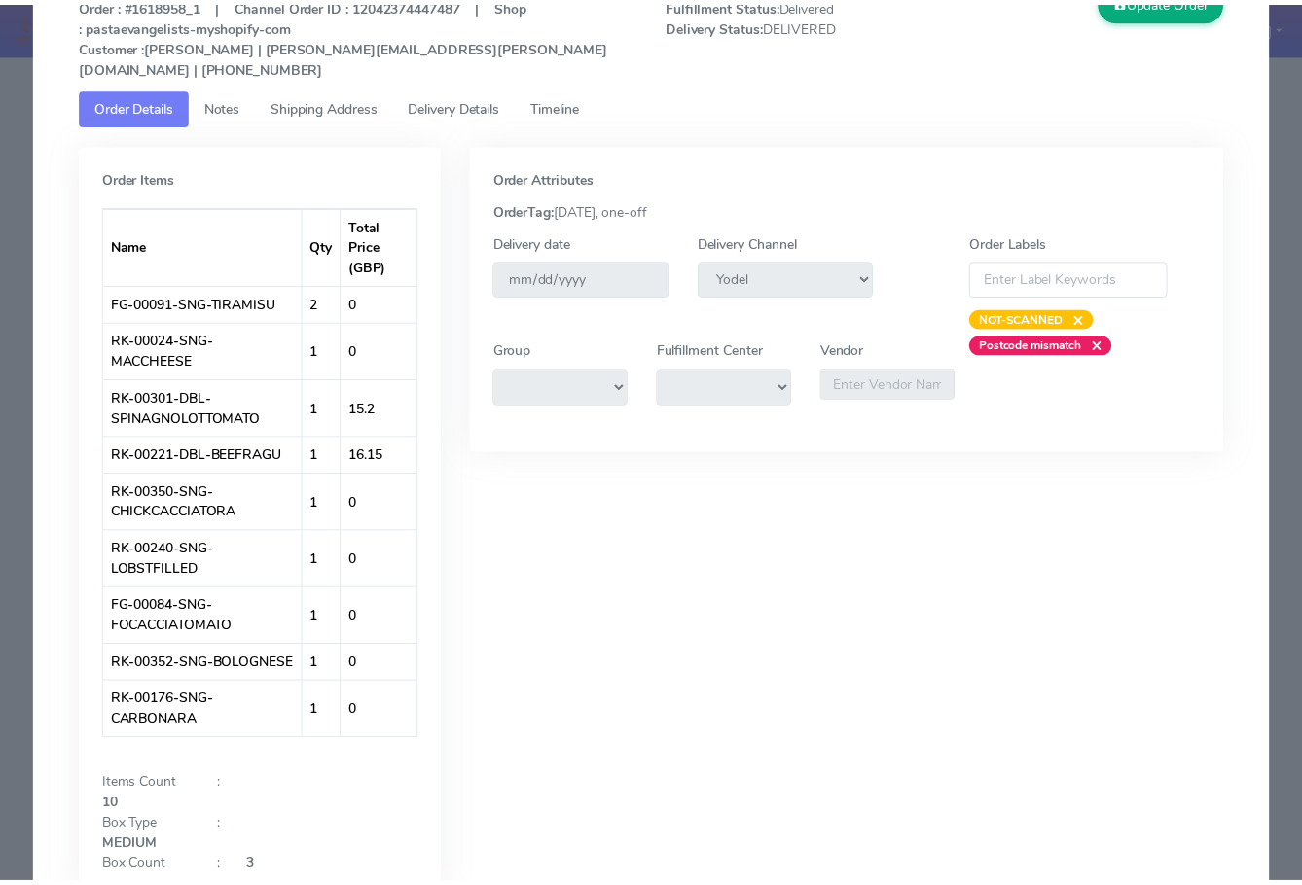
scroll to position [0, 0]
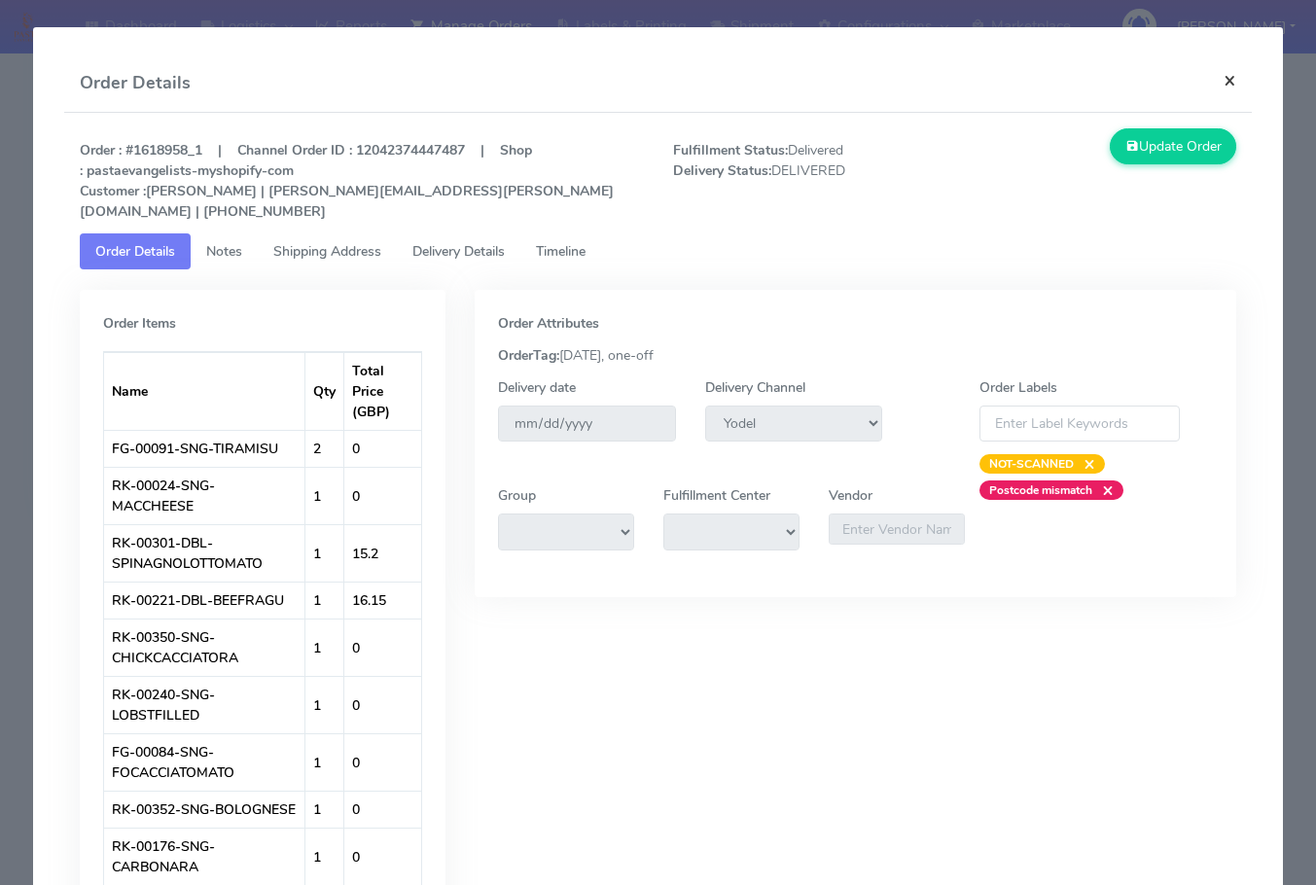
click at [1209, 81] on button "×" at bounding box center [1230, 80] width 44 height 52
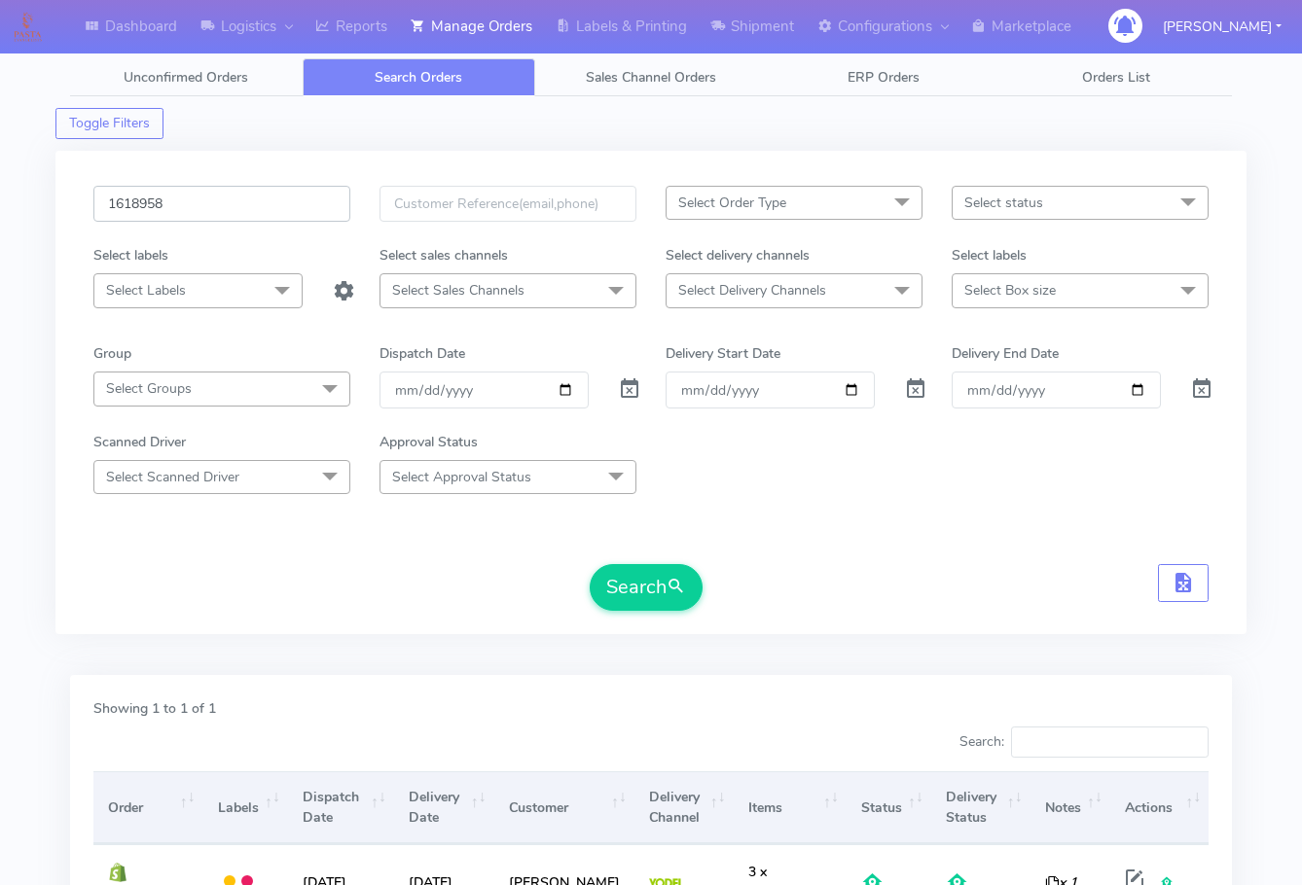
click at [170, 196] on input "1618958" at bounding box center [221, 204] width 257 height 36
paste input "20163"
type input "1620163"
click at [641, 574] on button "Search" at bounding box center [645, 587] width 113 height 47
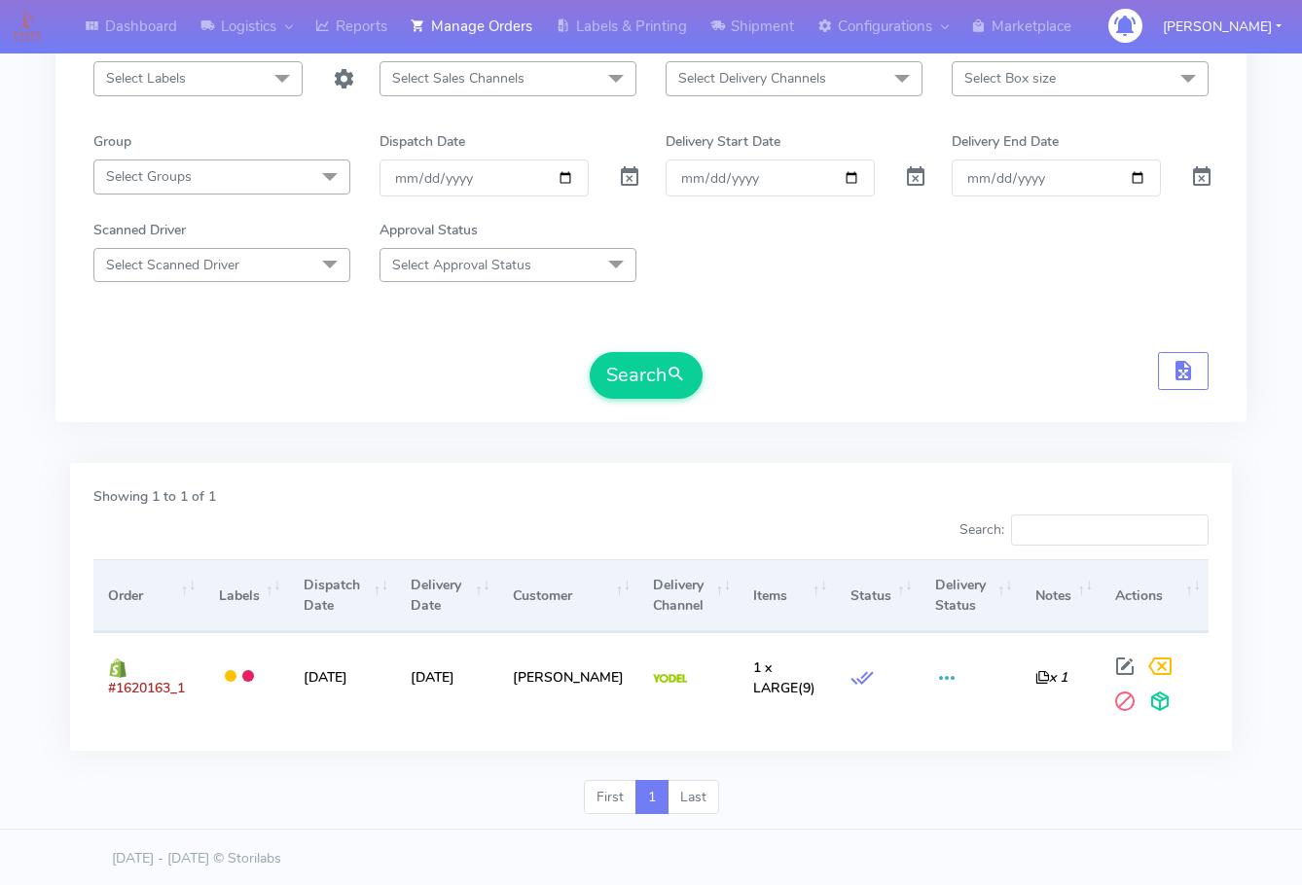
scroll to position [215, 0]
